Goal: Task Accomplishment & Management: Use online tool/utility

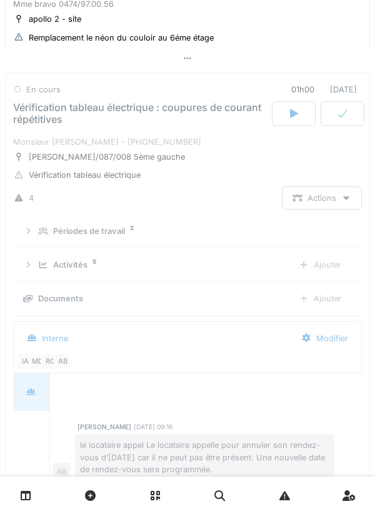
scroll to position [169, 0]
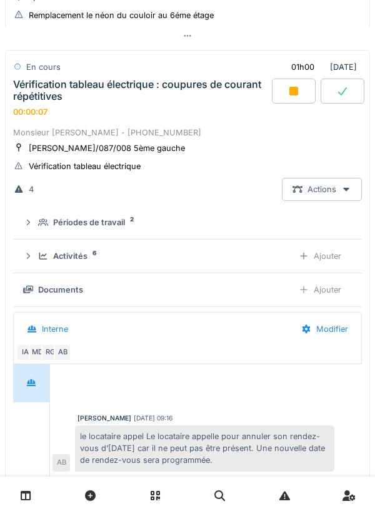
click at [41, 255] on icon at bounding box center [43, 256] width 10 height 8
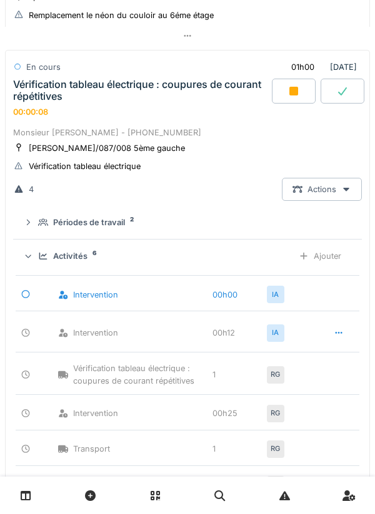
click at [42, 257] on icon at bounding box center [43, 256] width 8 height 7
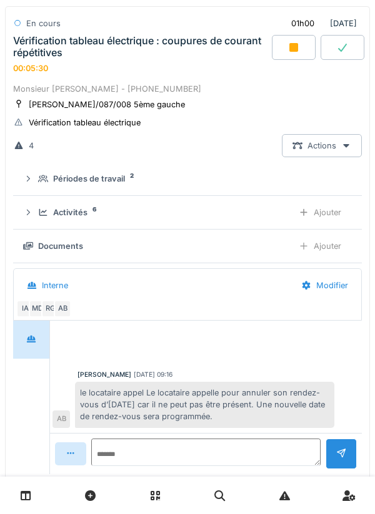
scroll to position [202, 0]
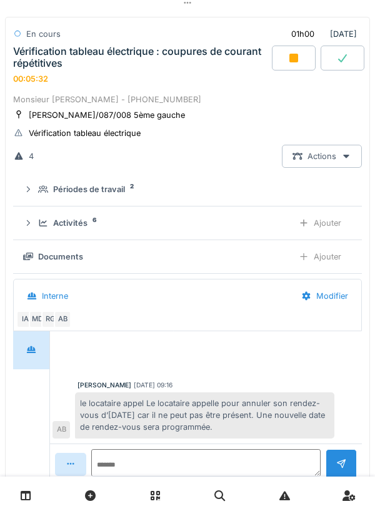
click at [34, 52] on div "Vérification tableau électrique : coupures de courant répétitives" at bounding box center [141, 58] width 256 height 24
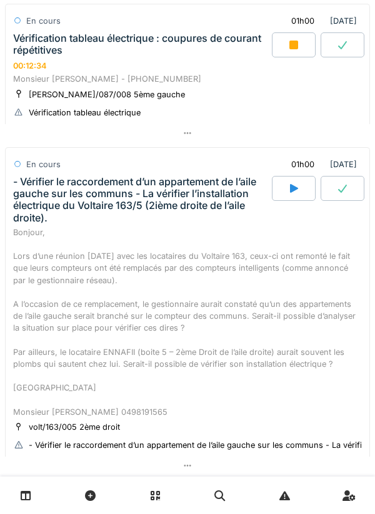
scroll to position [0, 0]
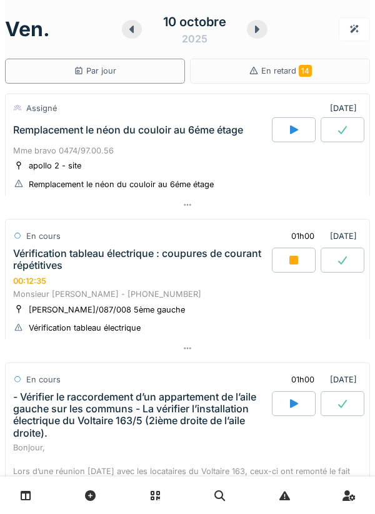
click at [41, 149] on div "Mme bravo 0474/97.00.56" at bounding box center [187, 151] width 348 height 12
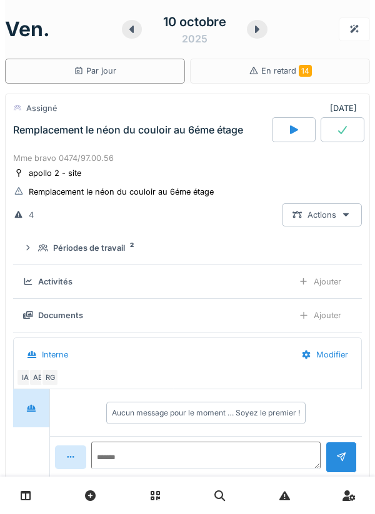
scroll to position [44, 0]
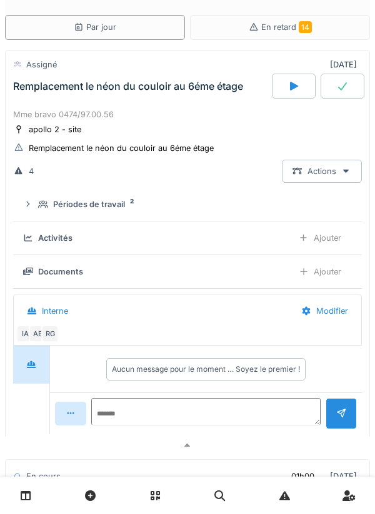
click at [40, 214] on summary "Périodes de travail 2" at bounding box center [187, 204] width 338 height 23
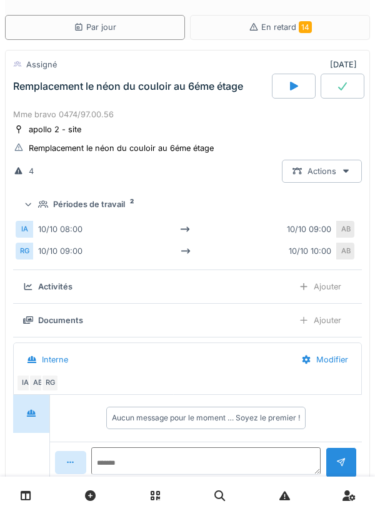
click at [35, 208] on div "Périodes de travail 2" at bounding box center [187, 205] width 328 height 12
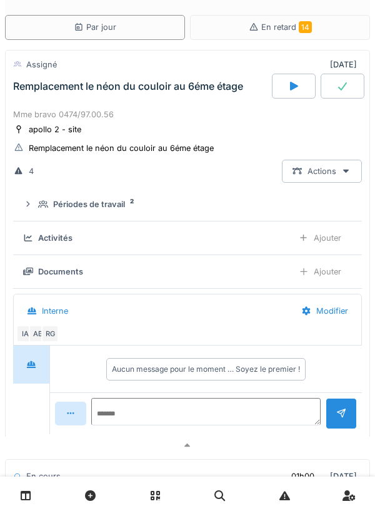
click at [30, 98] on div "Remplacement le néon du couloir au 6éme étage" at bounding box center [141, 86] width 261 height 25
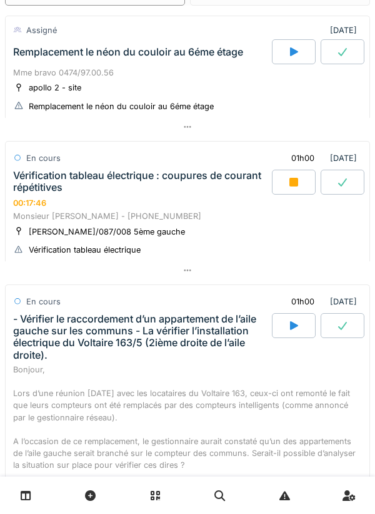
scroll to position [0, 0]
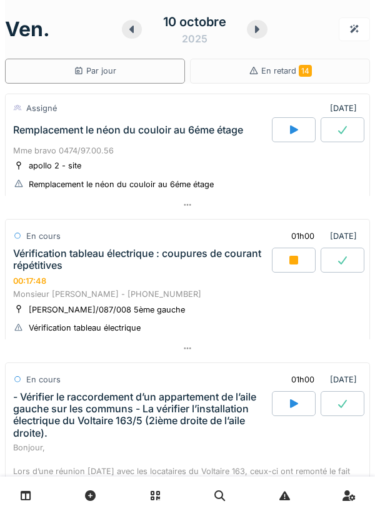
click at [286, 260] on div at bounding box center [294, 260] width 44 height 25
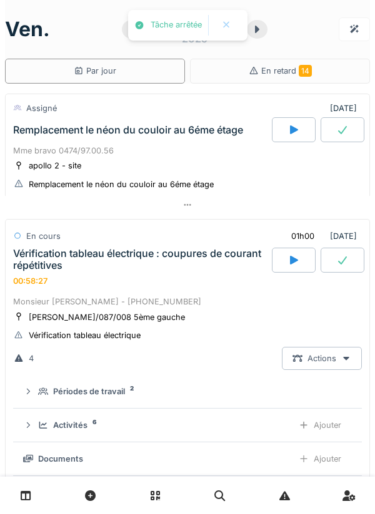
click at [48, 135] on div "Remplacement le néon du couloir au 6éme étage" at bounding box center [128, 130] width 230 height 12
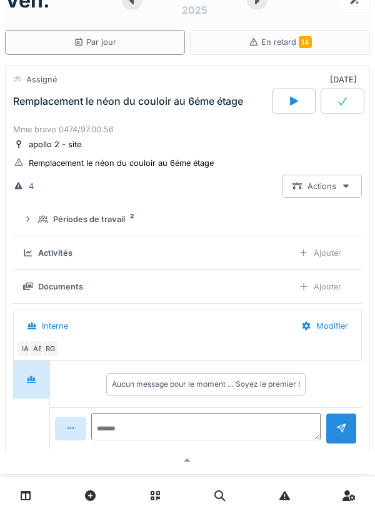
scroll to position [44, 0]
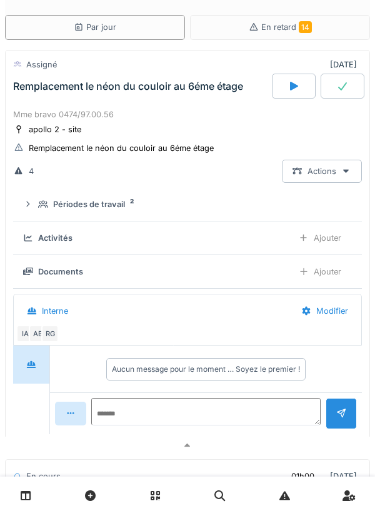
click at [39, 197] on summary "Périodes de travail 2" at bounding box center [187, 204] width 338 height 23
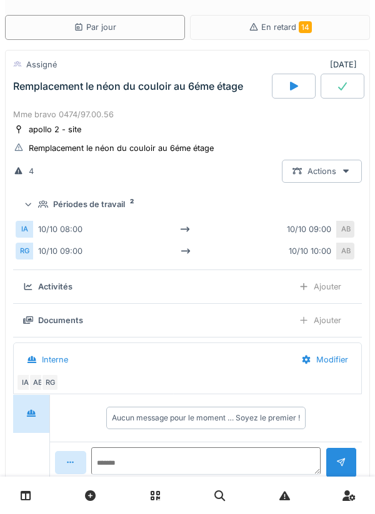
click at [39, 200] on div "Périodes de travail 2" at bounding box center [192, 205] width 308 height 12
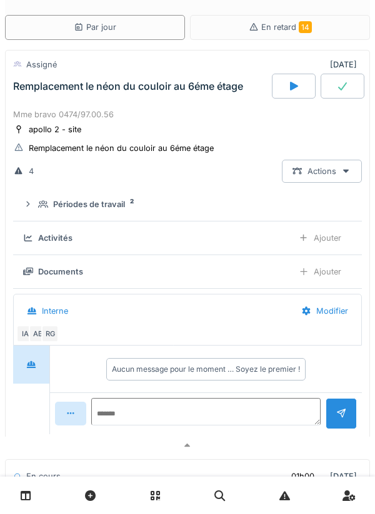
click at [298, 96] on div at bounding box center [294, 86] width 44 height 25
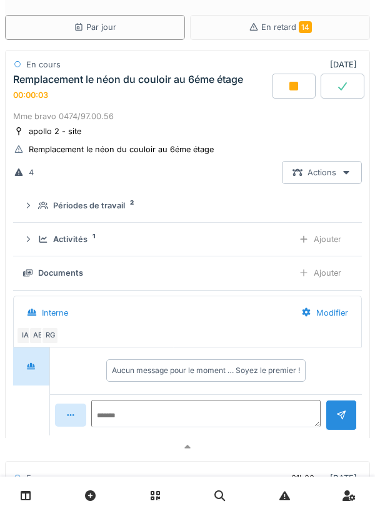
click at [317, 243] on div "Ajouter" at bounding box center [320, 239] width 64 height 23
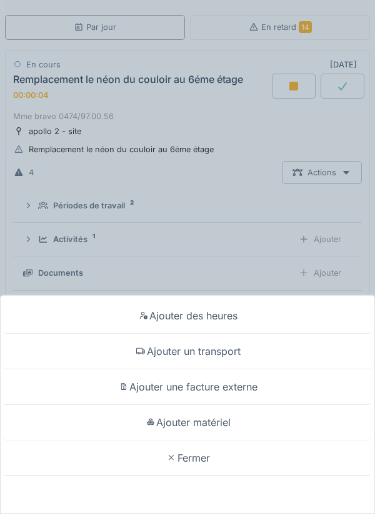
click at [286, 349] on div "Ajouter un transport" at bounding box center [187, 352] width 368 height 36
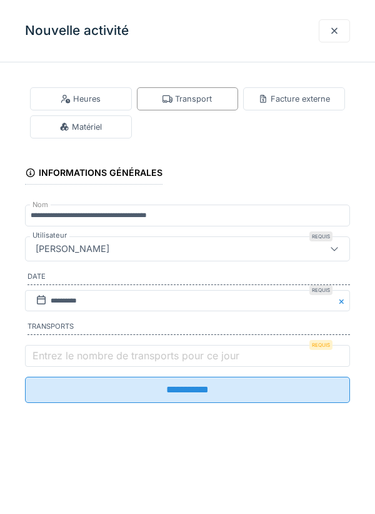
click at [140, 363] on label "Entrez le nombre de transports pour ce jour" at bounding box center [136, 355] width 212 height 15
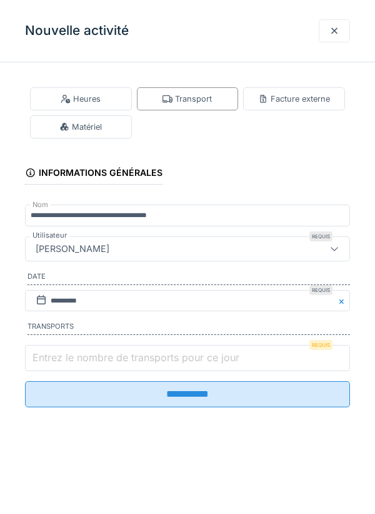
click at [140, 367] on input "Entrez le nombre de transports pour ce jour" at bounding box center [187, 358] width 325 height 26
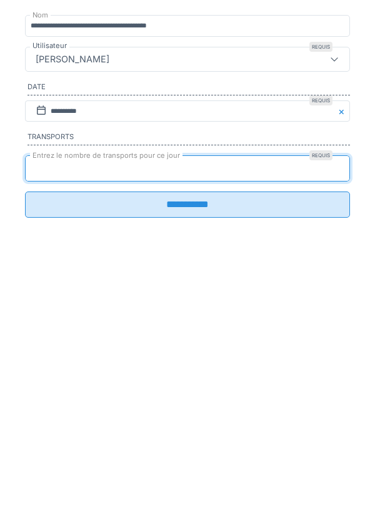
type input "*"
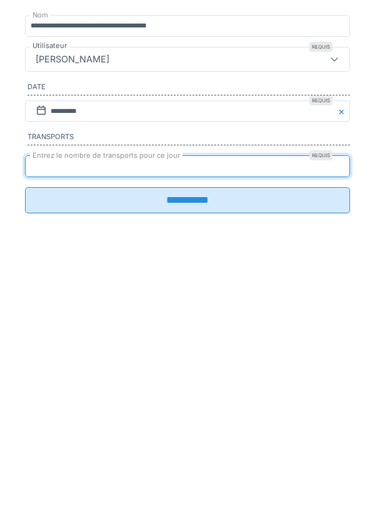
click at [228, 403] on input "**********" at bounding box center [187, 390] width 325 height 26
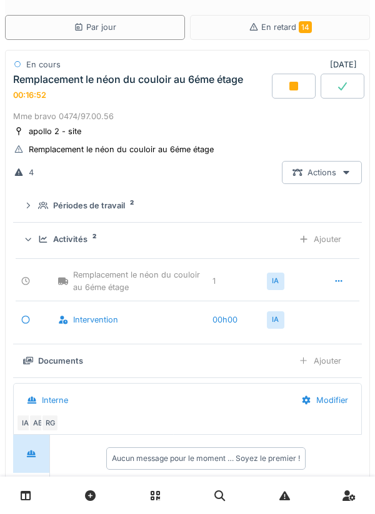
click at [129, 97] on div "Remplacement le néon du couloir au 6éme étage 00:16:52" at bounding box center [141, 87] width 261 height 27
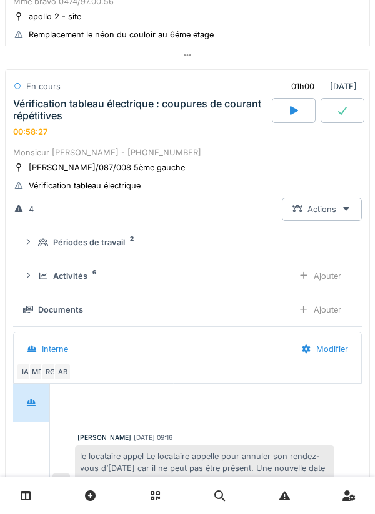
scroll to position [0, 0]
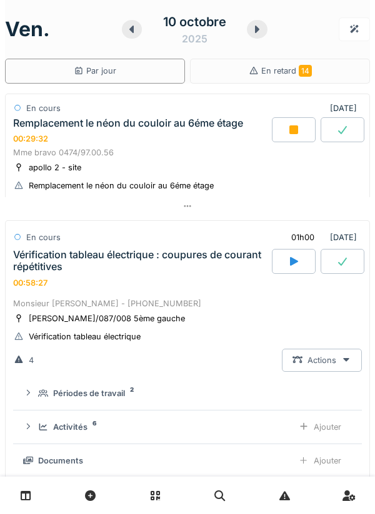
click at [284, 124] on div at bounding box center [294, 129] width 44 height 25
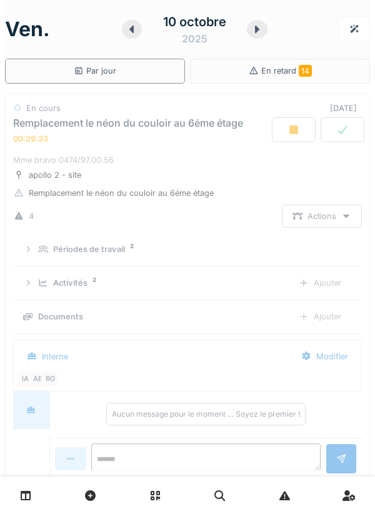
scroll to position [44, 0]
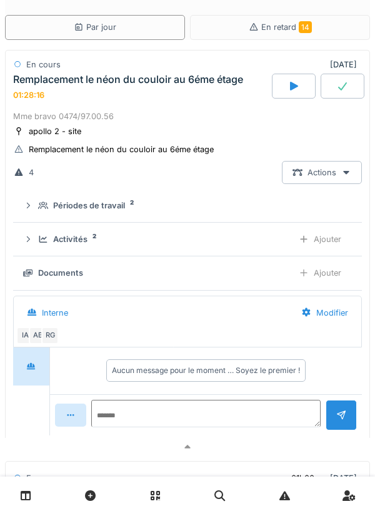
click at [67, 119] on div "Mme bravo 0474/97.00.56" at bounding box center [187, 116] width 348 height 12
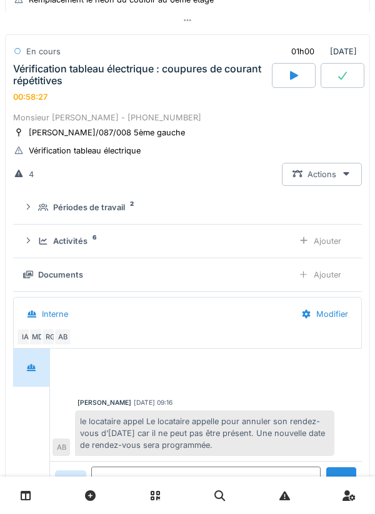
click at [69, 72] on div "Vérification tableau électrique : coupures de courant répétitives" at bounding box center [141, 75] width 256 height 24
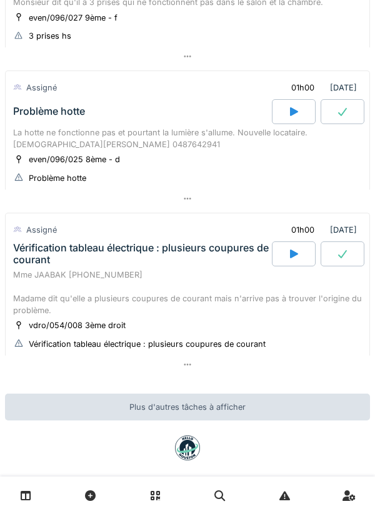
scroll to position [1024, 0]
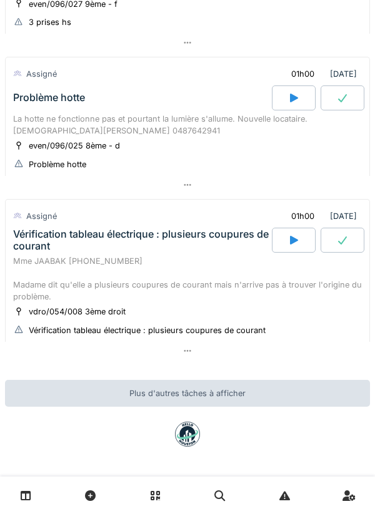
click at [288, 241] on icon at bounding box center [293, 240] width 12 height 10
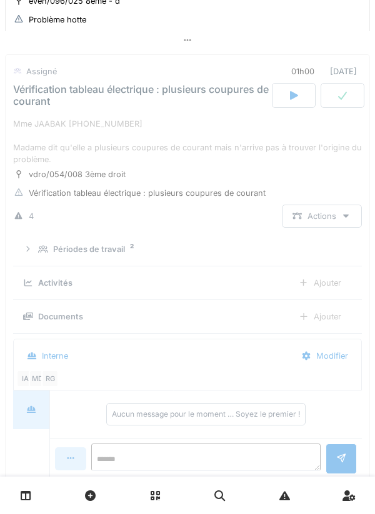
scroll to position [1172, 0]
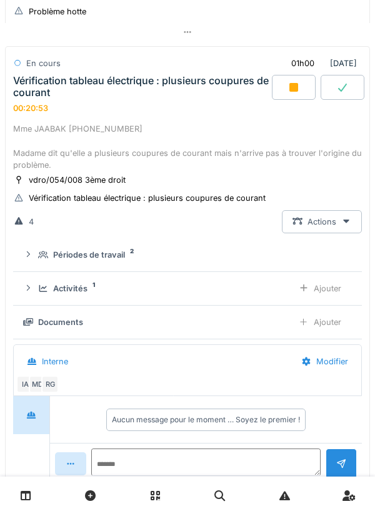
click at [154, 91] on div "Vérification tableau électrique : plusieurs coupures de courant" at bounding box center [141, 87] width 256 height 24
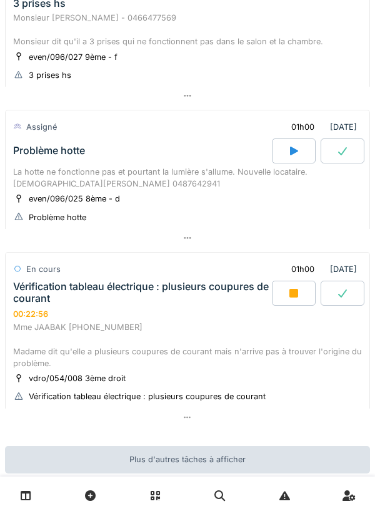
scroll to position [1038, 0]
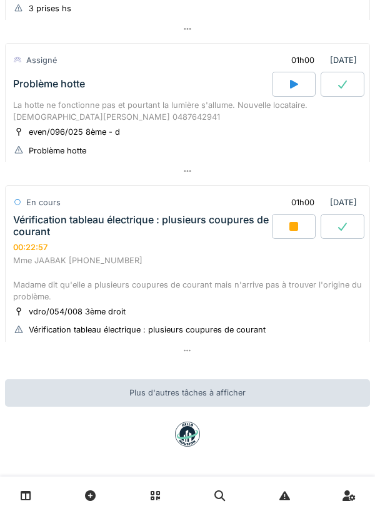
click at [67, 249] on div "Vérification tableau électrique : plusieurs coupures de courant 00:22:57" at bounding box center [141, 233] width 261 height 39
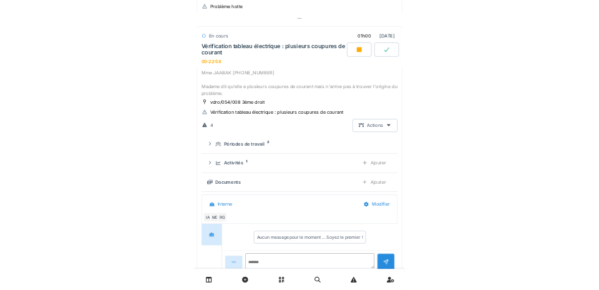
scroll to position [1172, 0]
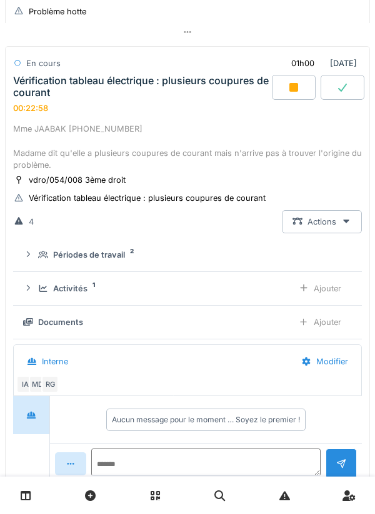
click at [46, 292] on icon at bounding box center [43, 288] width 8 height 7
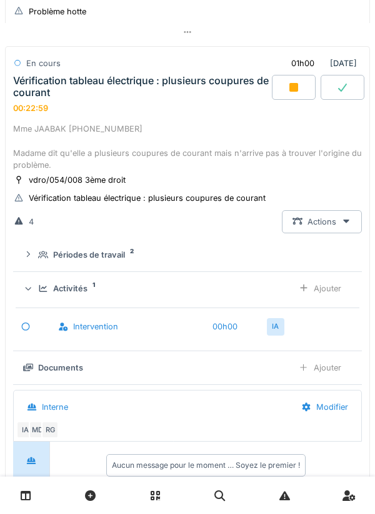
click at [331, 299] on div "Ajouter" at bounding box center [320, 288] width 64 height 23
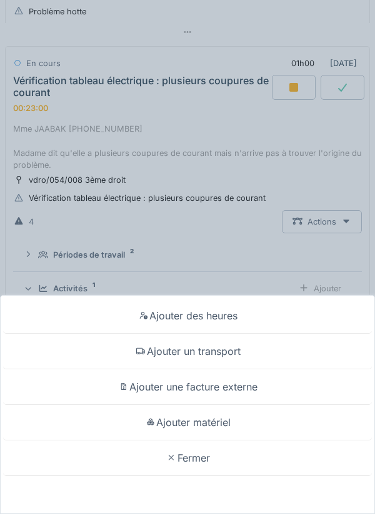
click at [230, 351] on div "Ajouter un transport" at bounding box center [187, 352] width 368 height 36
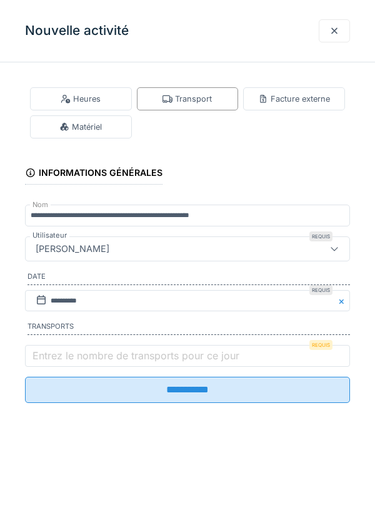
click at [168, 358] on label "Entrez le nombre de transports pour ce jour" at bounding box center [136, 355] width 212 height 15
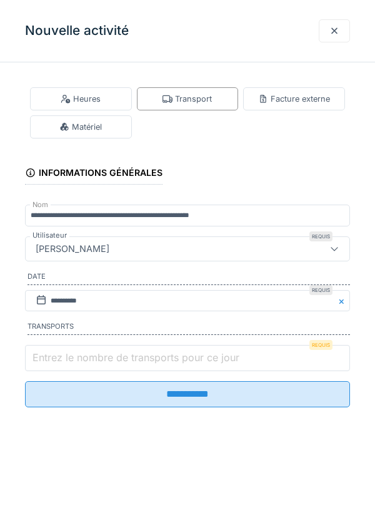
click at [168, 358] on input "Entrez le nombre de transports pour ce jour" at bounding box center [187, 358] width 325 height 26
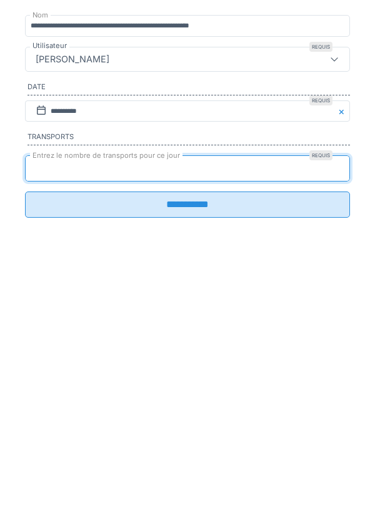
type input "*"
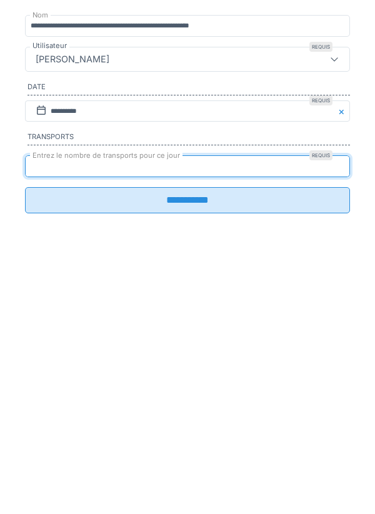
click at [253, 403] on input "**********" at bounding box center [187, 390] width 325 height 26
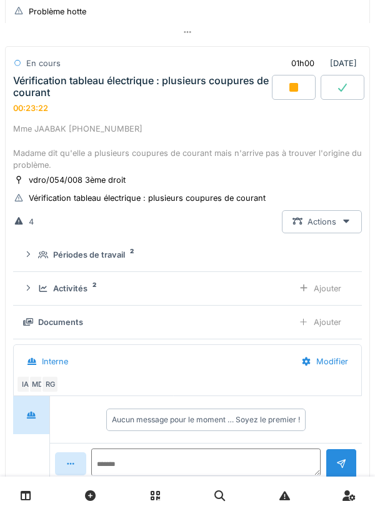
click at [48, 292] on icon at bounding box center [43, 289] width 10 height 8
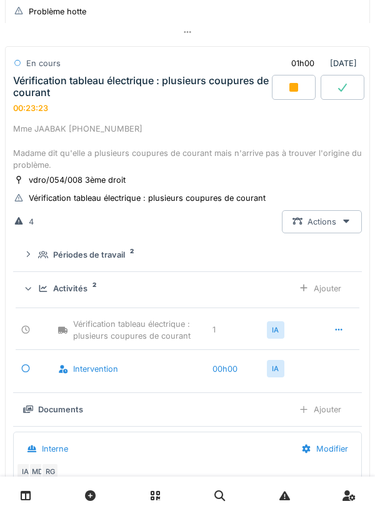
click at [41, 293] on icon at bounding box center [43, 289] width 10 height 8
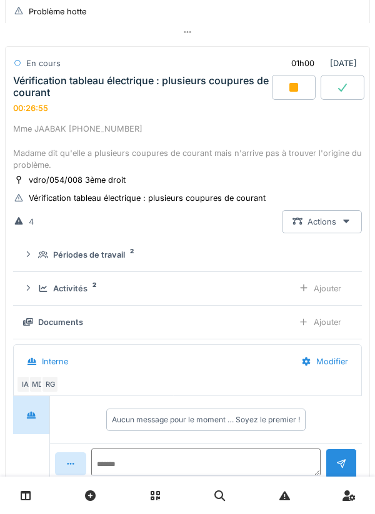
click at [288, 97] on div at bounding box center [294, 87] width 44 height 25
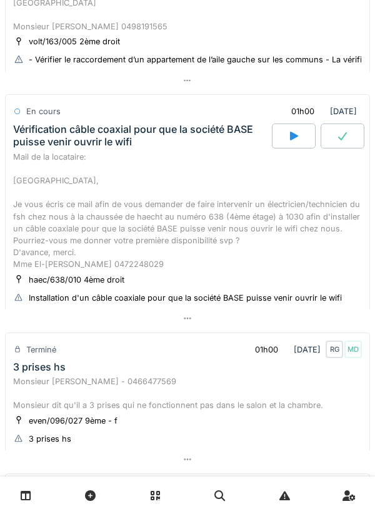
scroll to position [594, 0]
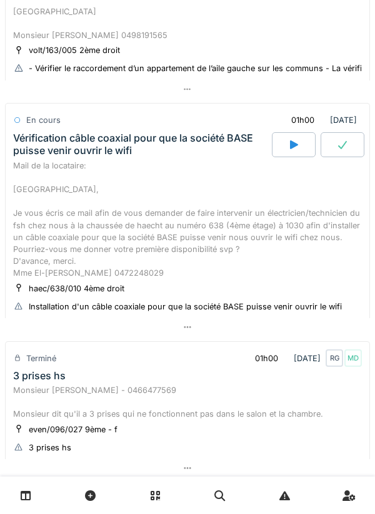
click at [37, 220] on div "Mail de la locataire: [GEOGRAPHIC_DATA], Je vous écris ce mail afin de vous dem…" at bounding box center [187, 220] width 348 height 120
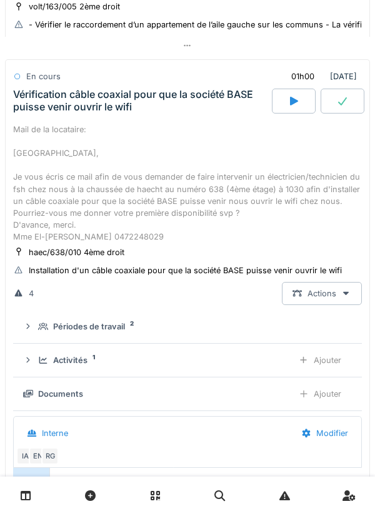
scroll to position [649, 0]
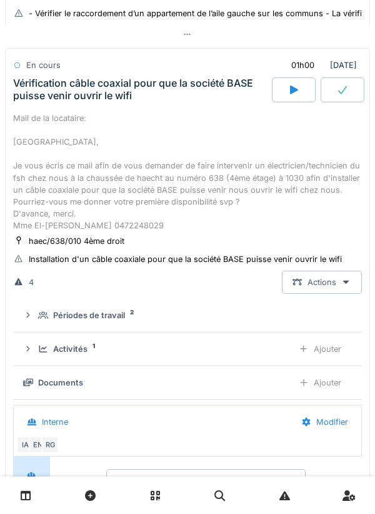
click at [59, 321] on div "Périodes de travail" at bounding box center [89, 316] width 72 height 12
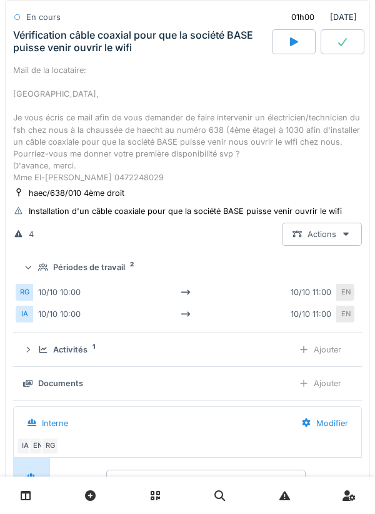
click at [50, 344] on div "Activités 1 Ajouter" at bounding box center [187, 349] width 328 height 23
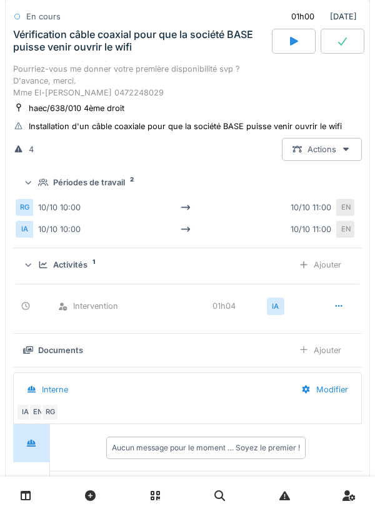
scroll to position [782, 0]
click at [333, 273] on div "Ajouter" at bounding box center [320, 264] width 64 height 23
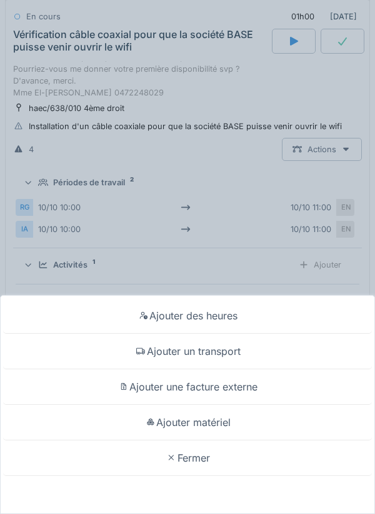
click at [101, 352] on div "Ajouter un transport" at bounding box center [187, 352] width 368 height 36
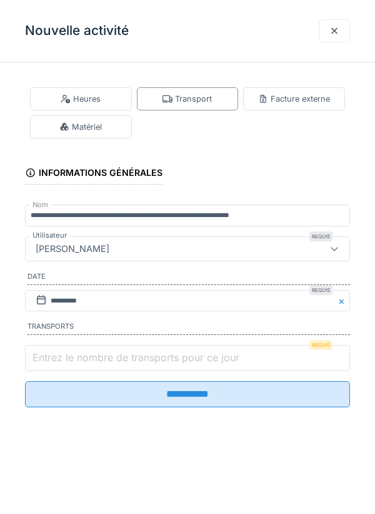
click at [59, 370] on input "Entrez le nombre de transports pour ce jour" at bounding box center [187, 358] width 325 height 26
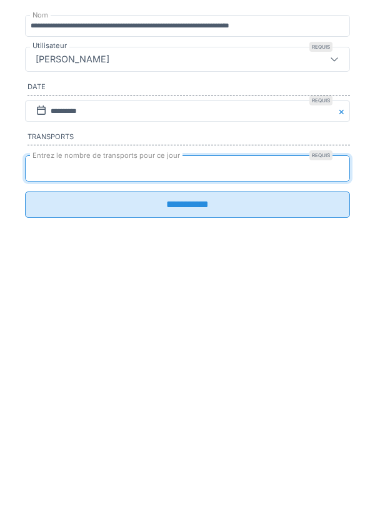
type input "*"
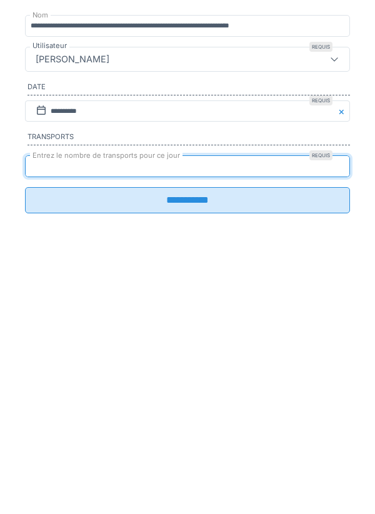
click at [327, 399] on input "**********" at bounding box center [187, 390] width 325 height 26
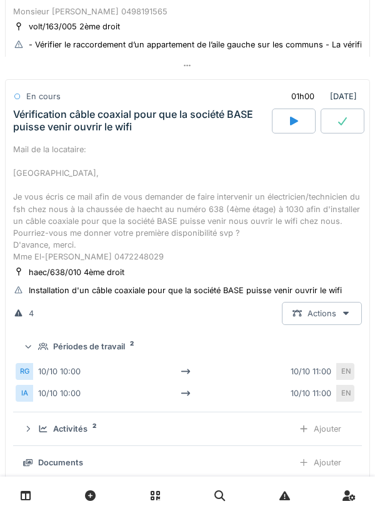
scroll to position [619, 0]
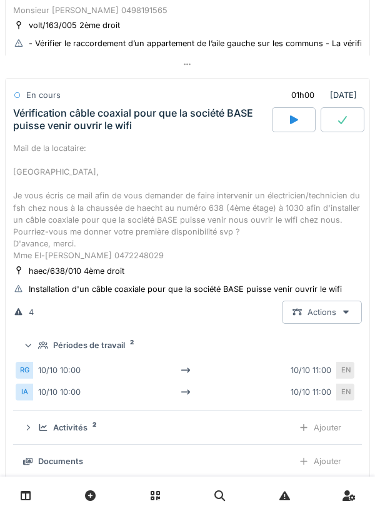
click at [30, 218] on div "Mail de la locataire: [GEOGRAPHIC_DATA], Je vous écris ce mail afin de vous dem…" at bounding box center [187, 202] width 348 height 120
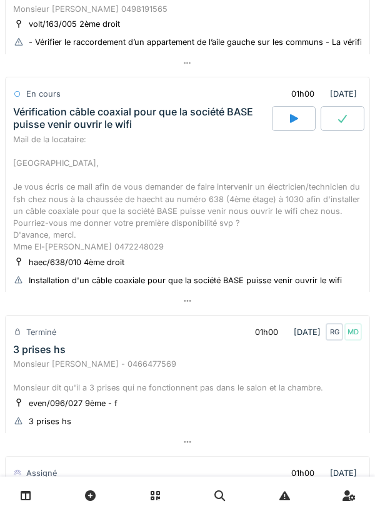
scroll to position [617, 0]
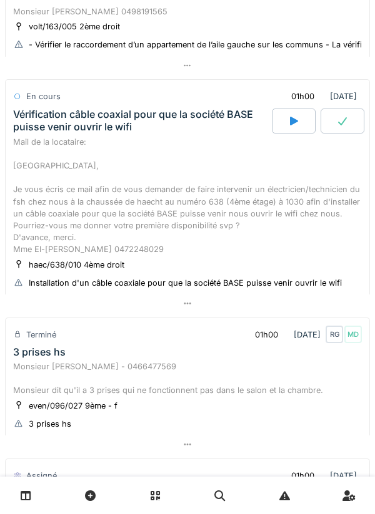
click at [280, 124] on div at bounding box center [294, 121] width 44 height 25
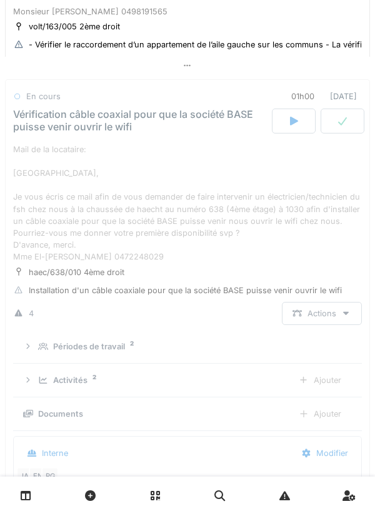
scroll to position [649, 0]
